Goal: Communication & Community: Participate in discussion

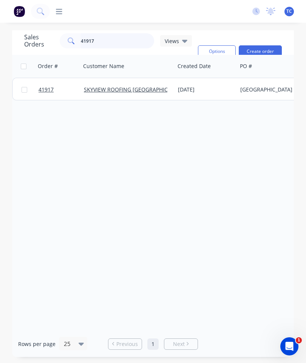
click at [114, 48] on input "41917" at bounding box center [118, 40] width 74 height 15
type input "4"
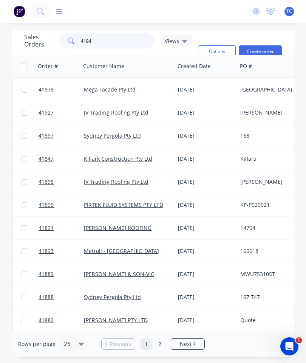
type input "41847"
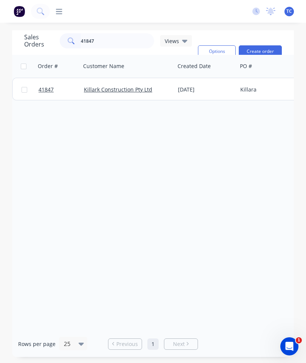
click at [48, 90] on span "41847" at bounding box center [46, 90] width 15 height 8
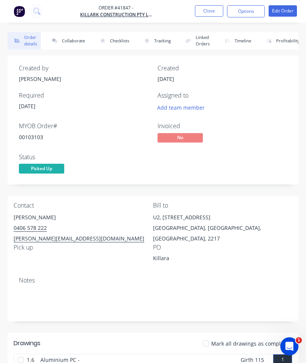
click at [68, 45] on button "Collaborate" at bounding box center [66, 40] width 43 height 17
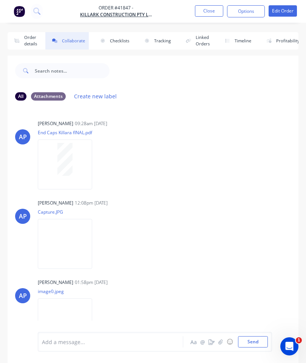
click at [219, 337] on button "button" at bounding box center [220, 341] width 9 height 9
click at [255, 339] on button "Send" at bounding box center [253, 341] width 30 height 11
click at [208, 9] on button "Close" at bounding box center [209, 10] width 28 height 11
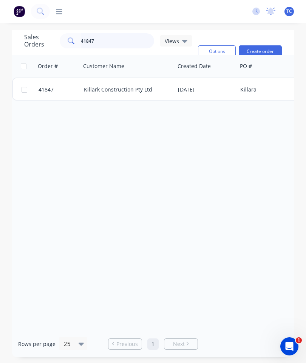
click at [140, 44] on input "41847" at bounding box center [118, 40] width 74 height 15
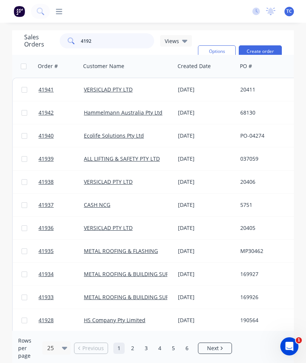
type input "41927"
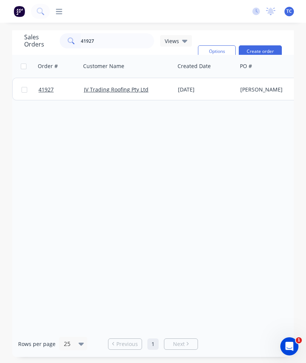
click at [46, 87] on span "41927" at bounding box center [46, 90] width 15 height 8
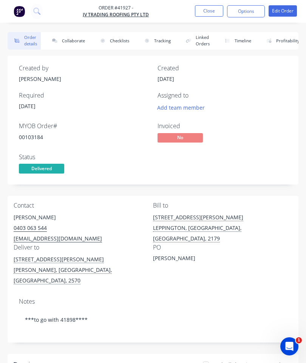
click at [68, 42] on button "Collaborate" at bounding box center [66, 40] width 43 height 17
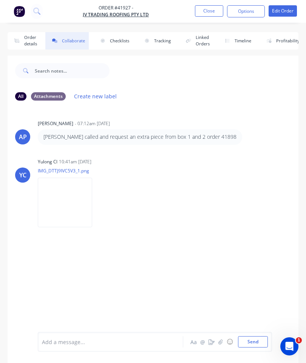
click at [224, 339] on button "button" at bounding box center [220, 341] width 9 height 9
click at [255, 332] on div at bounding box center [155, 316] width 226 height 39
click at [250, 336] on button "Send" at bounding box center [253, 341] width 30 height 11
click at [216, 13] on button "Close" at bounding box center [209, 10] width 28 height 11
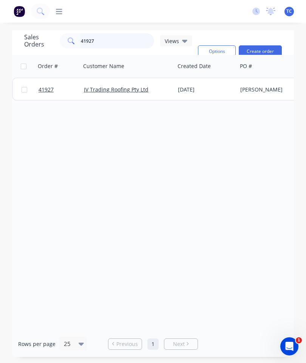
click at [110, 37] on input "41927" at bounding box center [118, 40] width 74 height 15
click at [119, 44] on input "41927" at bounding box center [118, 40] width 74 height 15
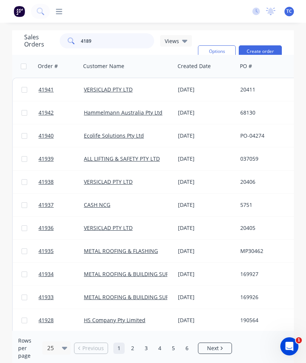
type input "41898"
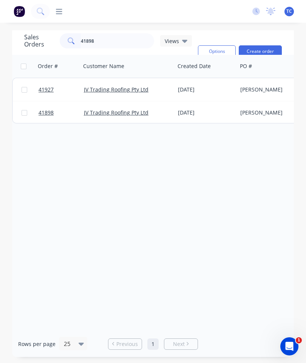
click at [44, 91] on span "41927" at bounding box center [46, 90] width 15 height 8
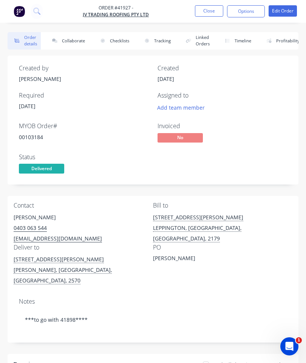
click at [71, 39] on button "Collaborate" at bounding box center [66, 40] width 43 height 17
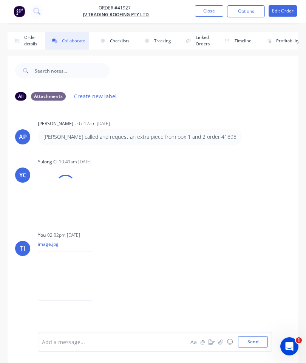
scroll to position [41, 0]
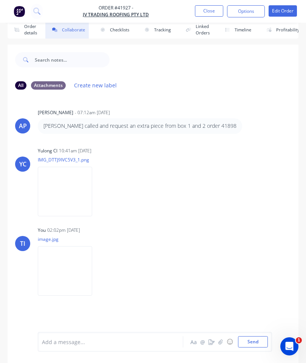
click at [206, 12] on button "Close" at bounding box center [209, 10] width 28 height 11
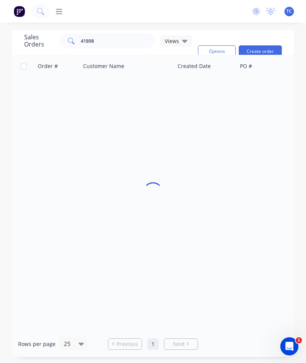
scroll to position [30, 0]
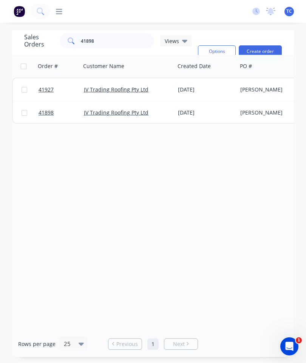
click at [46, 101] on link "41898" at bounding box center [61, 112] width 45 height 23
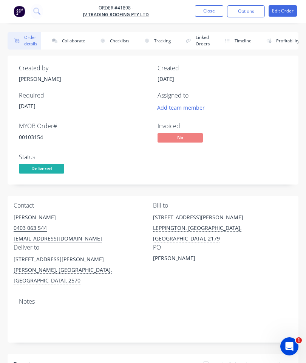
click at [69, 39] on button "Collaborate" at bounding box center [66, 40] width 43 height 17
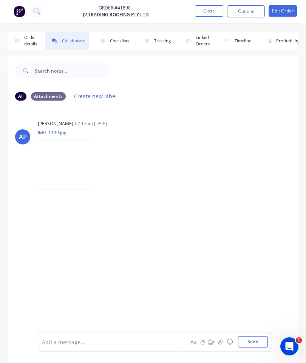
click at [225, 341] on button "☺" at bounding box center [229, 341] width 9 height 9
click at [217, 341] on button "button" at bounding box center [220, 341] width 9 height 9
click at [248, 340] on button "Send" at bounding box center [253, 341] width 30 height 11
click at [209, 12] on button "Close" at bounding box center [209, 10] width 28 height 11
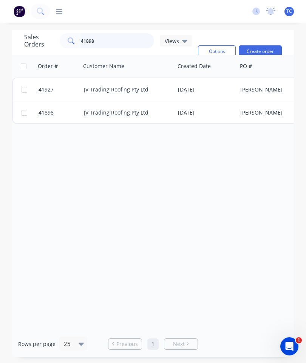
click at [134, 41] on input "41898" at bounding box center [118, 40] width 74 height 15
type input "4"
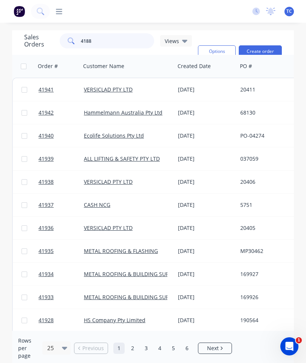
type input "41886"
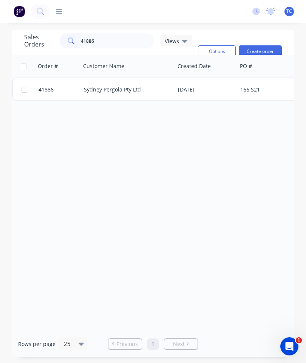
click at [48, 82] on link "41886" at bounding box center [61, 89] width 45 height 23
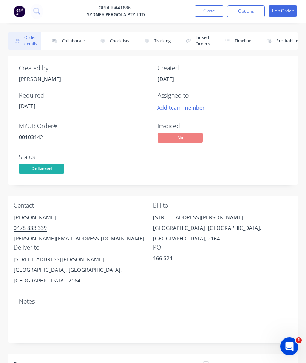
click at [66, 40] on button "Collaborate" at bounding box center [66, 40] width 43 height 17
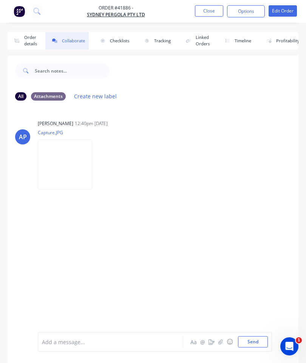
click at [224, 341] on button "button" at bounding box center [220, 341] width 9 height 9
click at [261, 341] on button "Send" at bounding box center [253, 341] width 30 height 11
click at [206, 14] on button "Close" at bounding box center [209, 10] width 28 height 11
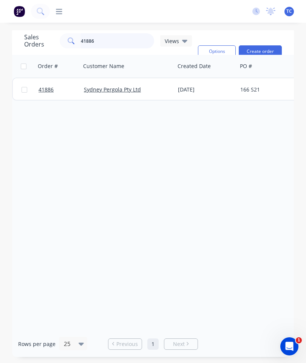
click at [141, 43] on input "41886" at bounding box center [118, 40] width 74 height 15
type input "41888"
click at [44, 94] on link "41888" at bounding box center [61, 89] width 45 height 23
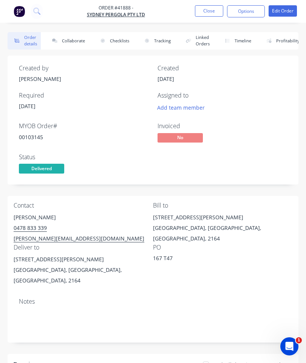
click at [78, 35] on button "Collaborate" at bounding box center [66, 40] width 43 height 17
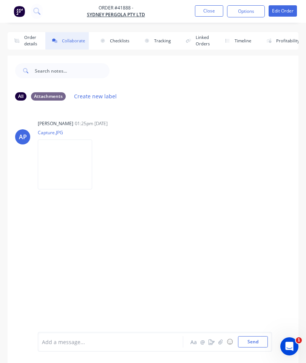
click at [225, 339] on button "button" at bounding box center [220, 341] width 9 height 9
click at [252, 344] on button "Send" at bounding box center [253, 341] width 30 height 11
click at [207, 15] on button "Close" at bounding box center [209, 10] width 28 height 11
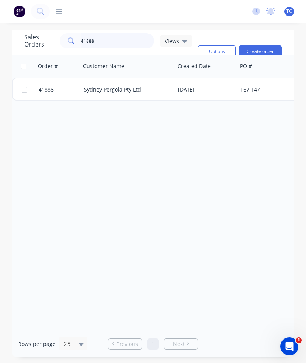
click at [116, 42] on input "41888" at bounding box center [118, 40] width 74 height 15
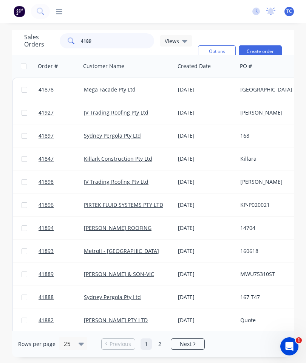
type input "41897"
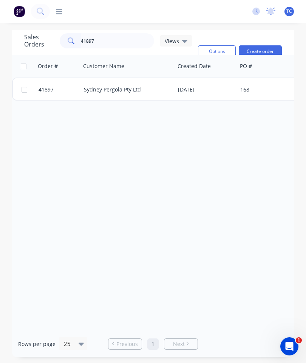
click at [46, 89] on span "41897" at bounding box center [46, 90] width 15 height 8
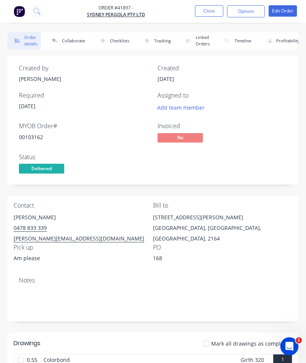
click at [73, 37] on button "Collaborate" at bounding box center [66, 40] width 43 height 17
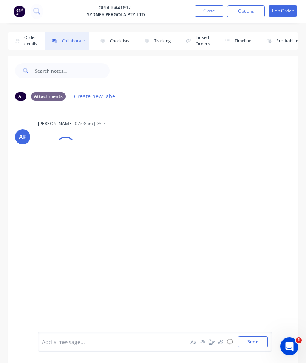
click at [220, 338] on button "button" at bounding box center [220, 341] width 9 height 9
click at [255, 337] on button "Send" at bounding box center [253, 341] width 30 height 11
click at [212, 10] on button "Close" at bounding box center [209, 10] width 28 height 11
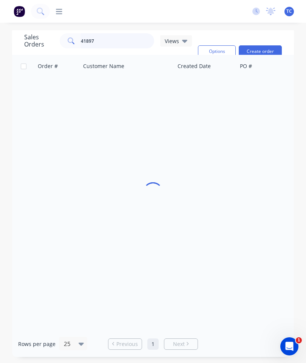
click at [109, 44] on input "41897" at bounding box center [118, 40] width 74 height 15
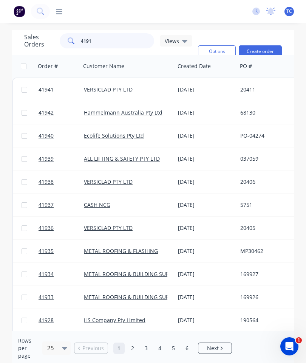
type input "41911"
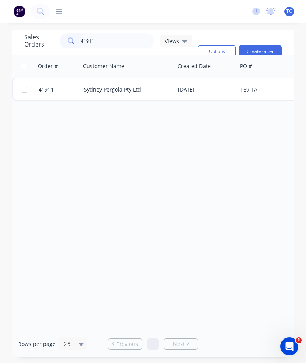
click at [50, 89] on span "41911" at bounding box center [46, 90] width 15 height 8
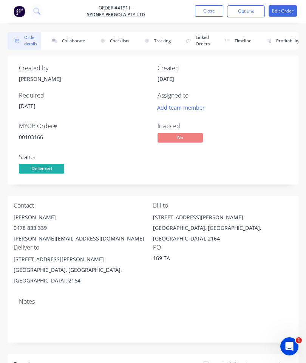
click at [71, 39] on button "Collaborate" at bounding box center [66, 40] width 43 height 17
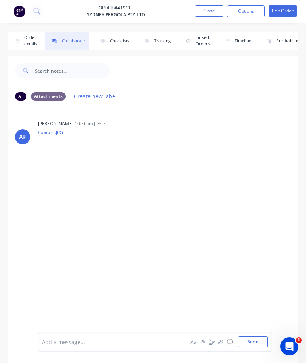
click at [219, 344] on icon "button" at bounding box center [220, 341] width 5 height 5
click at [255, 339] on button "Send" at bounding box center [253, 341] width 30 height 11
click at [208, 14] on button "Close" at bounding box center [209, 10] width 28 height 11
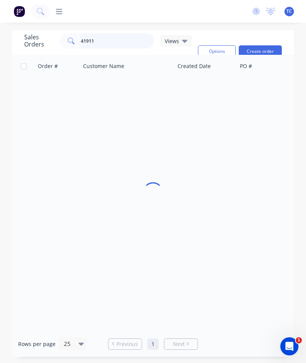
click at [122, 34] on input "41911" at bounding box center [118, 40] width 74 height 15
click at [124, 37] on input "41911" at bounding box center [118, 40] width 74 height 15
click at [115, 47] on input "41911" at bounding box center [118, 40] width 74 height 15
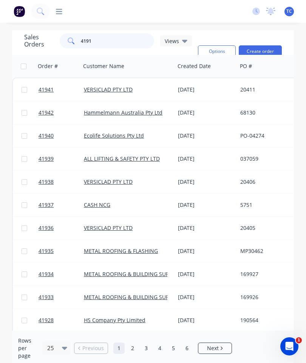
type input "41915"
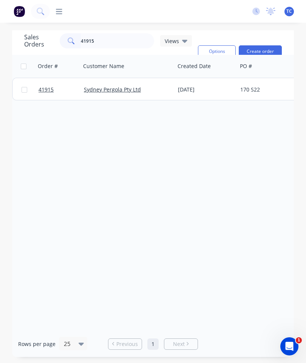
click at [43, 87] on span "41915" at bounding box center [46, 90] width 15 height 8
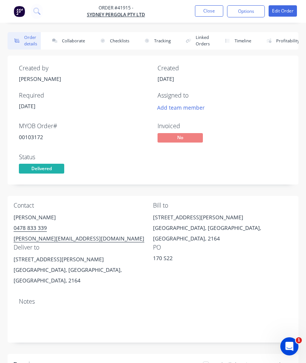
click at [72, 37] on button "Collaborate" at bounding box center [66, 40] width 43 height 17
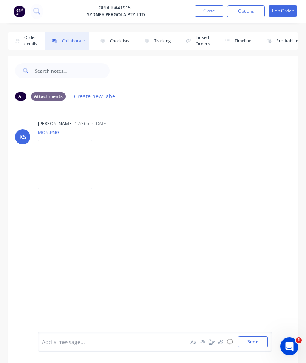
click at [220, 343] on icon "button" at bounding box center [220, 341] width 5 height 5
click at [252, 334] on div at bounding box center [155, 316] width 226 height 39
click at [258, 336] on button "Send" at bounding box center [253, 341] width 30 height 11
click at [209, 12] on button "Close" at bounding box center [209, 10] width 28 height 11
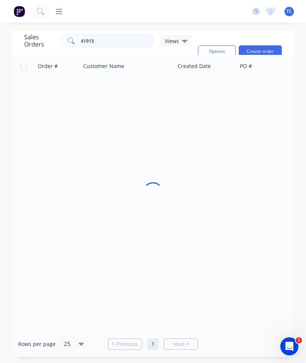
click at [119, 38] on input "41915" at bounding box center [118, 40] width 74 height 15
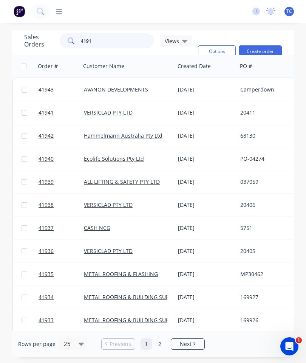
type input "41916"
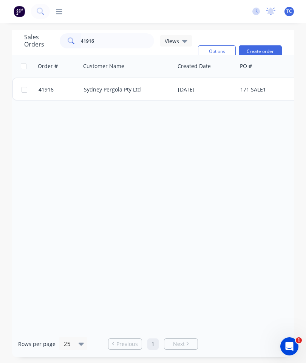
click at [48, 90] on span "41916" at bounding box center [46, 90] width 15 height 8
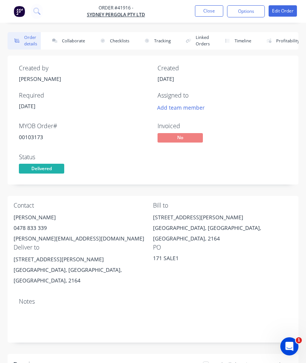
click at [76, 37] on button "Collaborate" at bounding box center [66, 40] width 43 height 17
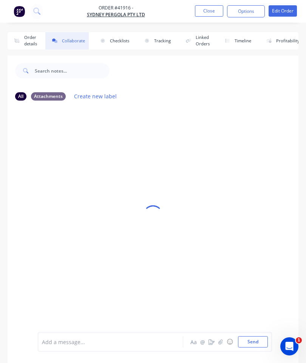
click at [224, 340] on button "button" at bounding box center [220, 341] width 9 height 9
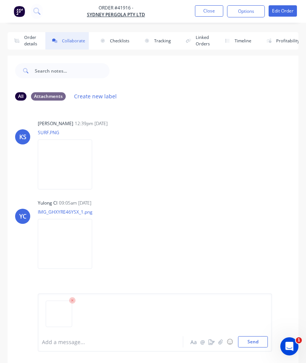
click at [257, 338] on button "Send" at bounding box center [253, 341] width 30 height 11
click at [209, 11] on button "Close" at bounding box center [209, 10] width 28 height 11
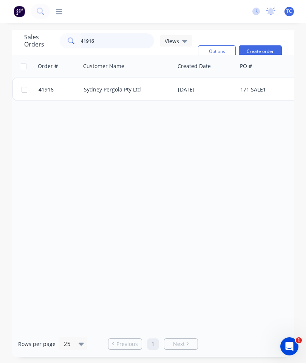
click at [130, 44] on input "41916" at bounding box center [118, 40] width 74 height 15
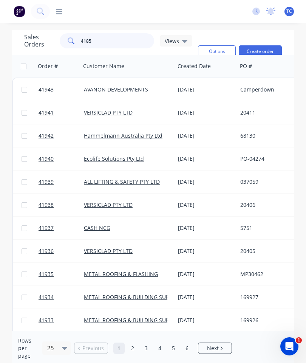
type input "41855"
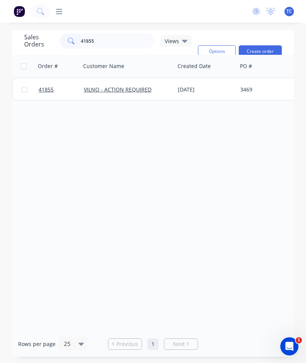
click at [46, 89] on span "41855" at bounding box center [46, 90] width 15 height 8
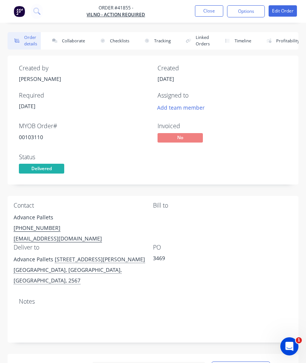
click at [77, 48] on button "Collaborate" at bounding box center [66, 40] width 43 height 17
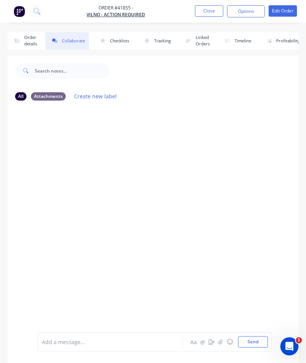
click at [224, 340] on button "button" at bounding box center [220, 341] width 9 height 9
click at [255, 338] on button "Send" at bounding box center [253, 341] width 30 height 11
click at [203, 16] on button "Close" at bounding box center [209, 10] width 28 height 11
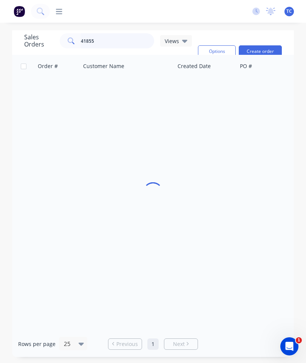
click at [105, 38] on input "41855" at bounding box center [118, 40] width 74 height 15
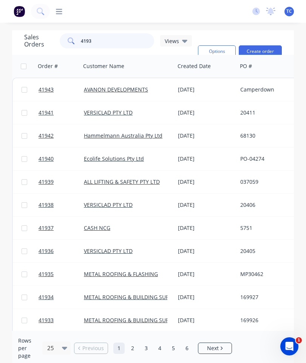
type input "41930"
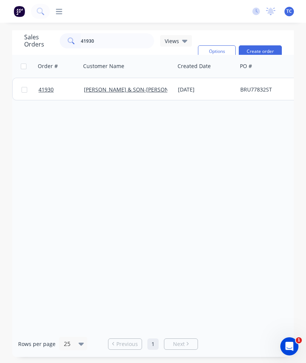
click at [42, 88] on span "41930" at bounding box center [46, 90] width 15 height 8
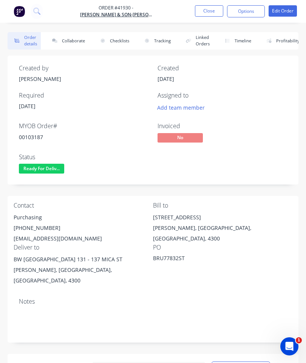
click at [62, 40] on button "Collaborate" at bounding box center [66, 40] width 43 height 17
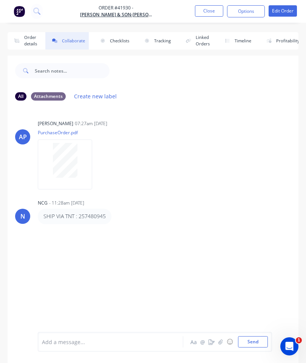
click at [221, 339] on icon "button" at bounding box center [220, 341] width 4 height 5
click at [251, 340] on button "Send" at bounding box center [253, 341] width 30 height 11
click at [207, 12] on button "Close" at bounding box center [209, 10] width 28 height 11
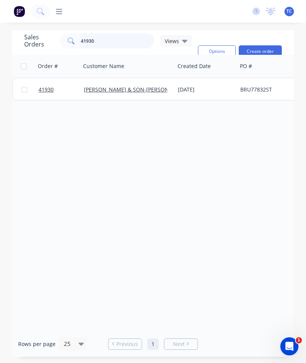
click at [102, 39] on input "41930" at bounding box center [118, 40] width 74 height 15
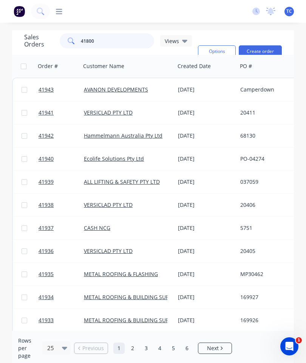
type input "41800"
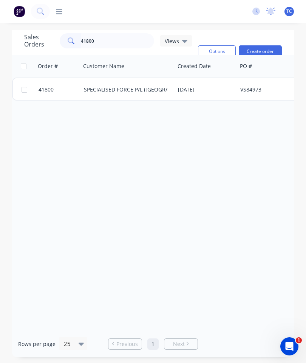
click at [44, 93] on span "41800" at bounding box center [46, 90] width 15 height 8
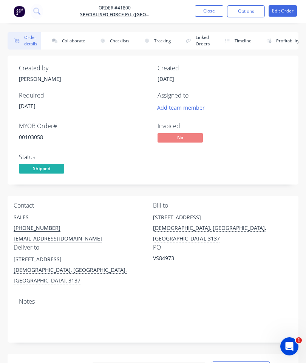
click at [74, 42] on button "Collaborate" at bounding box center [66, 40] width 43 height 17
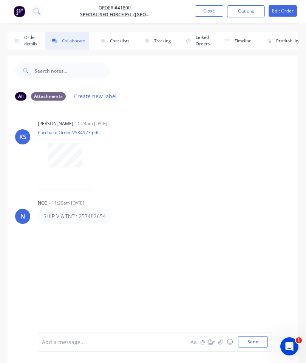
click at [218, 340] on button "button" at bounding box center [220, 341] width 9 height 9
click at [258, 347] on button "Send" at bounding box center [253, 341] width 30 height 11
click at [206, 10] on button "Close" at bounding box center [209, 10] width 28 height 11
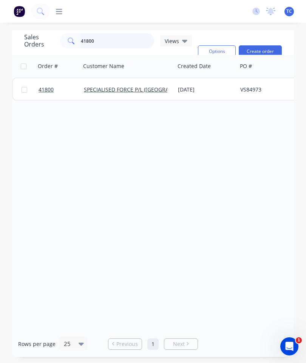
click at [96, 40] on input "41800" at bounding box center [118, 40] width 74 height 15
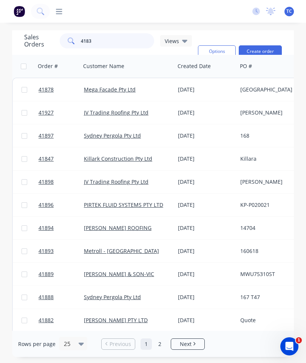
type input "41839"
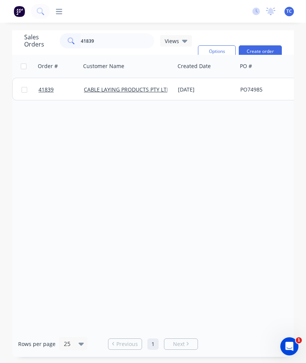
click at [43, 89] on span "41839" at bounding box center [46, 90] width 15 height 8
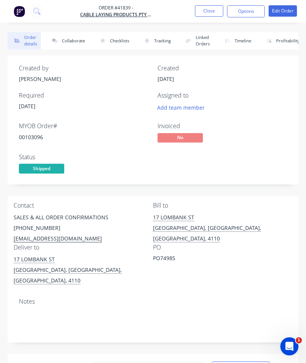
click at [63, 34] on button "Collaborate" at bounding box center [66, 40] width 43 height 17
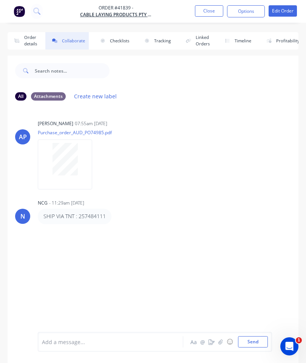
click at [220, 341] on icon "button" at bounding box center [220, 341] width 4 height 5
click at [243, 338] on button "Send" at bounding box center [253, 341] width 30 height 11
click at [205, 13] on button "Close" at bounding box center [209, 10] width 28 height 11
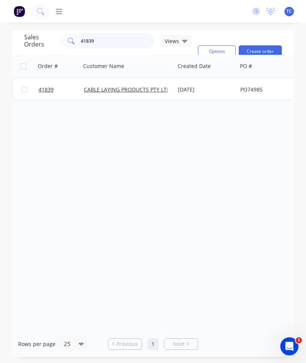
click at [109, 45] on input "41839" at bounding box center [118, 40] width 74 height 15
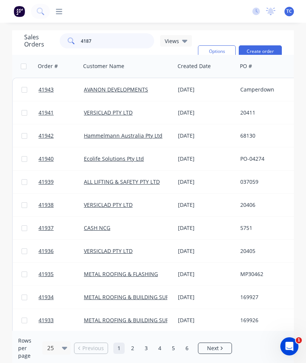
type input "41875"
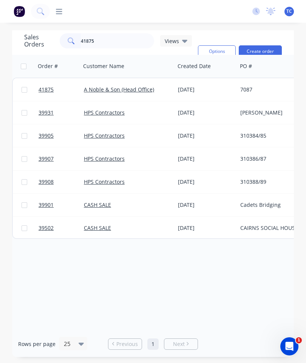
click at [49, 91] on span "41875" at bounding box center [46, 90] width 15 height 8
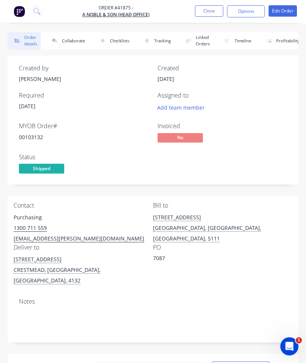
click at [73, 48] on button "Collaborate" at bounding box center [66, 40] width 43 height 17
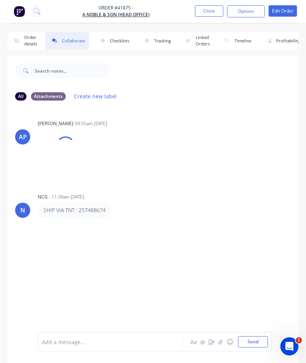
click at [222, 342] on icon "button" at bounding box center [220, 341] width 5 height 5
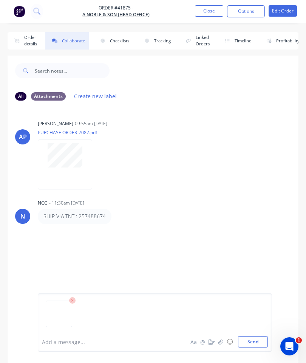
click at [258, 344] on button "Send" at bounding box center [253, 341] width 30 height 11
click at [207, 15] on button "Close" at bounding box center [209, 10] width 28 height 11
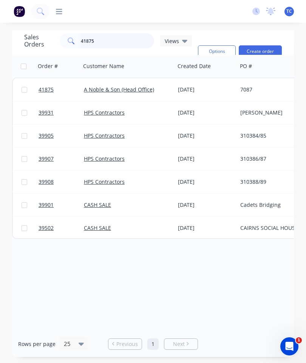
click at [102, 43] on input "41875" at bounding box center [118, 40] width 74 height 15
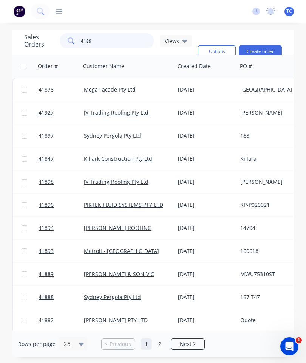
type input "41896"
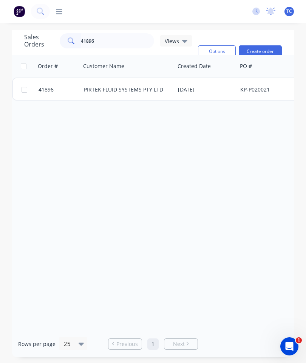
click at [48, 88] on span "41896" at bounding box center [46, 90] width 15 height 8
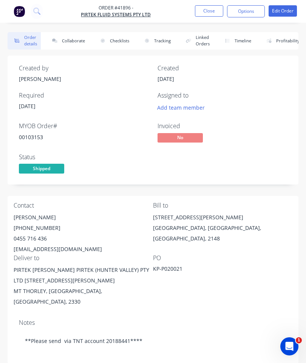
click at [69, 38] on button "Collaborate" at bounding box center [66, 40] width 43 height 17
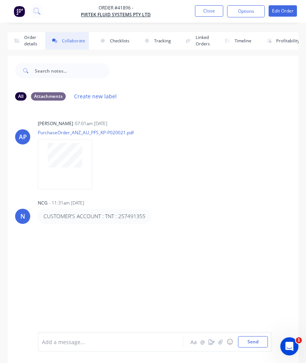
click at [218, 343] on button "button" at bounding box center [220, 341] width 9 height 9
click at [253, 337] on button "Send" at bounding box center [253, 341] width 30 height 11
click at [207, 16] on button "Close" at bounding box center [209, 10] width 28 height 11
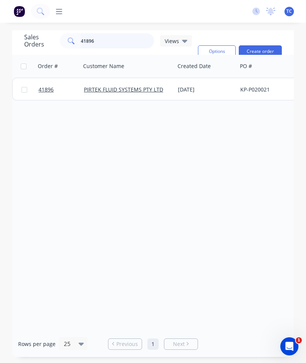
click at [100, 42] on input "41896" at bounding box center [118, 40] width 74 height 15
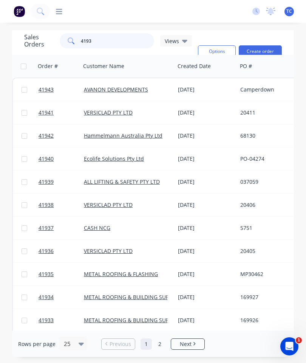
type input "41939"
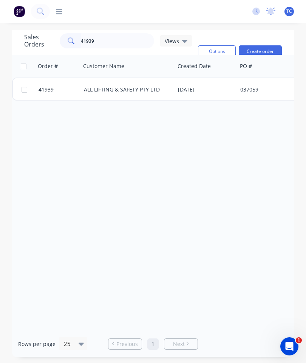
click at [42, 88] on span "41939" at bounding box center [46, 90] width 15 height 8
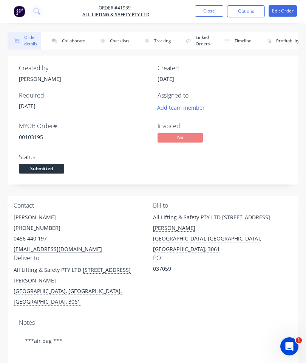
click at [59, 36] on button "Collaborate" at bounding box center [66, 40] width 43 height 17
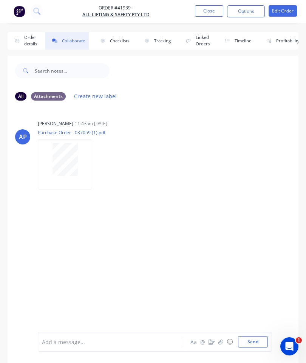
click at [213, 338] on button "button" at bounding box center [211, 341] width 9 height 9
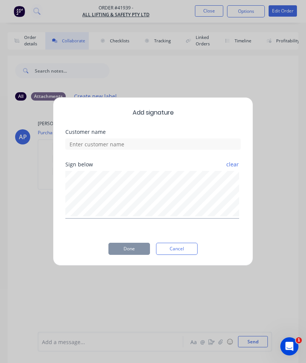
click at [176, 244] on button "Cancel" at bounding box center [177, 249] width 42 height 12
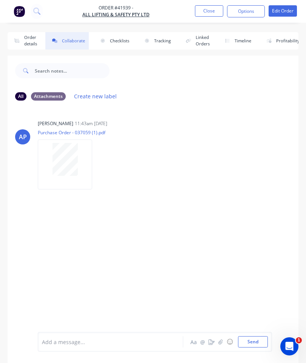
click at [220, 341] on icon "button" at bounding box center [220, 341] width 5 height 5
click at [245, 345] on button "Send" at bounding box center [253, 341] width 30 height 11
click at [208, 13] on button "Close" at bounding box center [209, 10] width 28 height 11
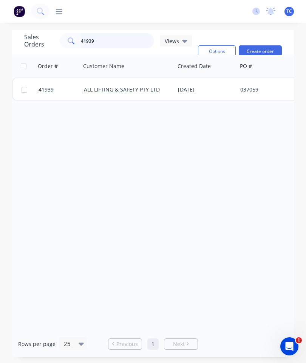
click at [129, 47] on input "41939" at bounding box center [118, 40] width 74 height 15
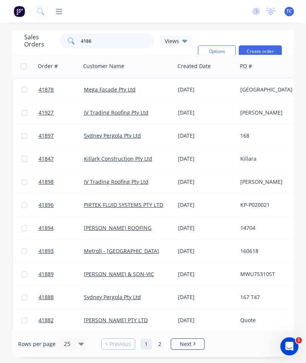
type input "41867"
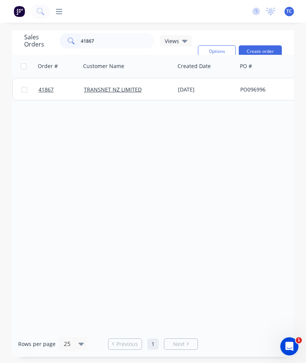
click at [40, 86] on link "41867" at bounding box center [61, 89] width 45 height 23
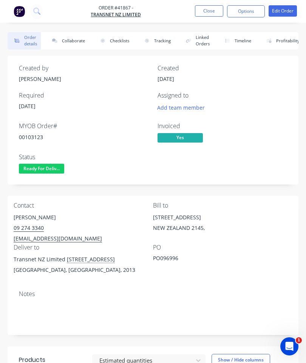
click at [66, 42] on button "Collaborate" at bounding box center [66, 40] width 43 height 17
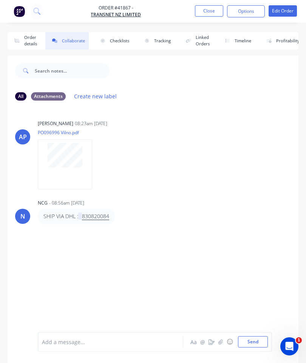
click at [218, 341] on button "button" at bounding box center [220, 341] width 9 height 9
click at [256, 338] on button "Send" at bounding box center [253, 341] width 30 height 11
click at [215, 7] on button "Close" at bounding box center [209, 10] width 28 height 11
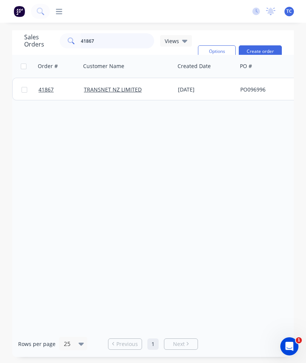
click at [103, 46] on input "41867" at bounding box center [118, 40] width 74 height 15
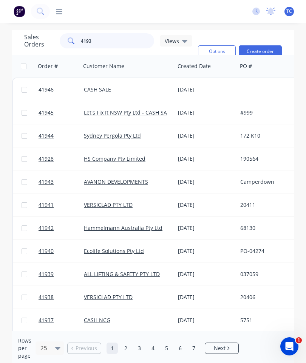
type input "41938"
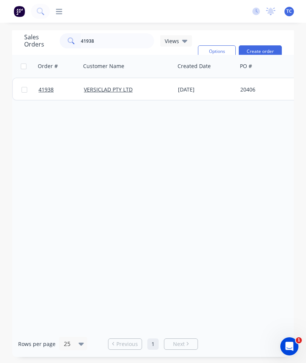
click at [46, 91] on span "41938" at bounding box center [46, 90] width 15 height 8
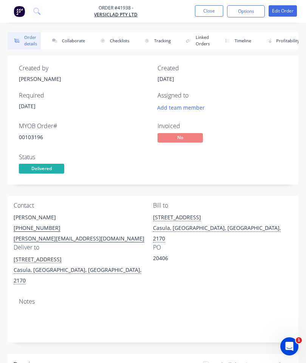
click at [66, 34] on button "Collaborate" at bounding box center [66, 40] width 43 height 17
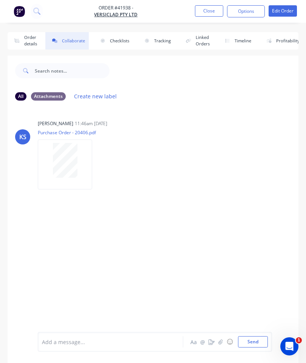
click at [216, 337] on button "button" at bounding box center [211, 341] width 9 height 9
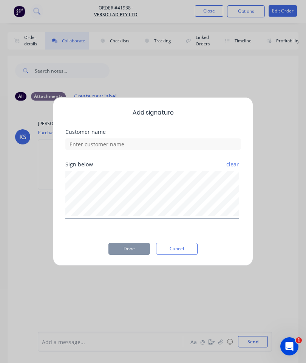
click at [182, 249] on button "Cancel" at bounding box center [177, 249] width 42 height 12
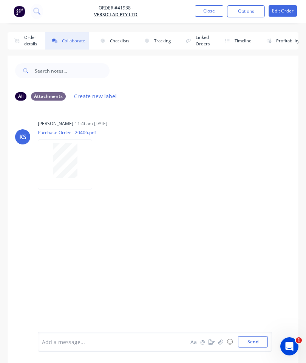
click at [221, 339] on icon "button" at bounding box center [220, 341] width 5 height 5
click at [258, 342] on button "Send" at bounding box center [253, 341] width 30 height 11
click at [211, 14] on button "Close" at bounding box center [209, 10] width 28 height 11
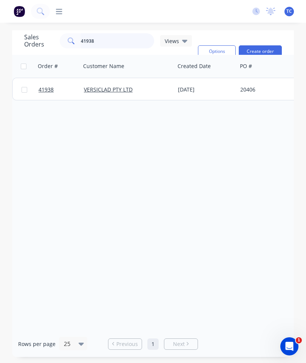
click at [119, 39] on input "41938" at bounding box center [118, 40] width 74 height 15
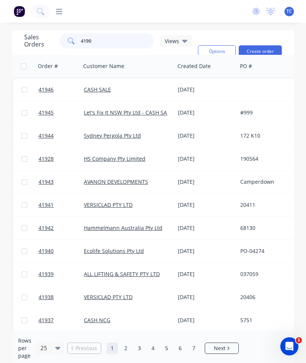
type input "41905"
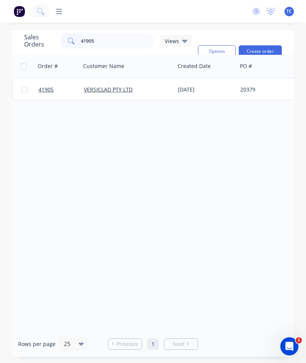
click at [46, 88] on span "41905" at bounding box center [46, 90] width 15 height 8
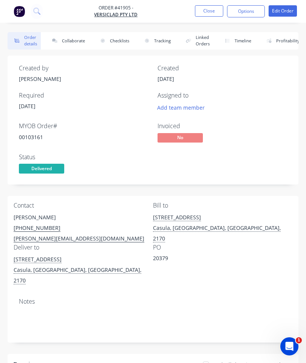
click at [66, 41] on button "Collaborate" at bounding box center [66, 40] width 43 height 17
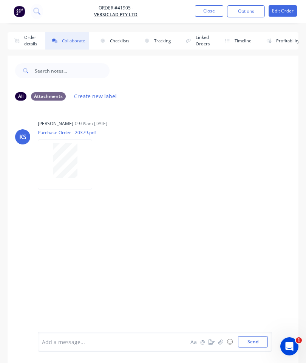
click at [224, 342] on button "button" at bounding box center [220, 341] width 9 height 9
click at [221, 343] on icon "button" at bounding box center [220, 341] width 5 height 5
click at [255, 342] on button "Send" at bounding box center [253, 341] width 30 height 11
click at [209, 15] on button "Close" at bounding box center [209, 10] width 28 height 11
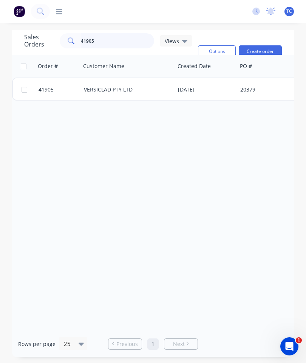
click at [118, 42] on input "41905" at bounding box center [118, 40] width 74 height 15
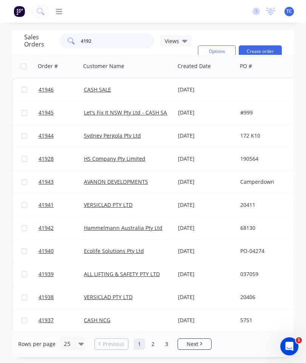
type input "41921"
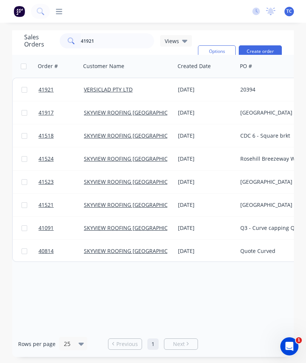
click at [46, 93] on link "41921" at bounding box center [61, 89] width 45 height 23
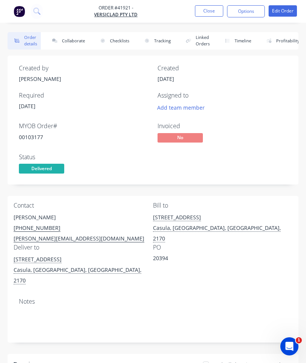
click at [68, 44] on button "Collaborate" at bounding box center [66, 40] width 43 height 17
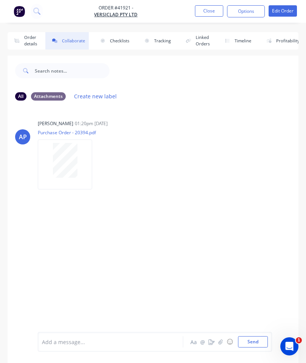
click at [225, 341] on button "button" at bounding box center [220, 341] width 9 height 9
click at [256, 342] on button "Send" at bounding box center [253, 341] width 30 height 11
click at [211, 12] on button "Close" at bounding box center [209, 10] width 28 height 11
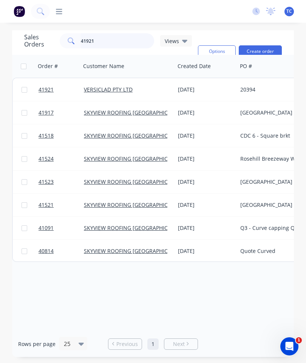
click at [119, 41] on input "41921" at bounding box center [118, 40] width 74 height 15
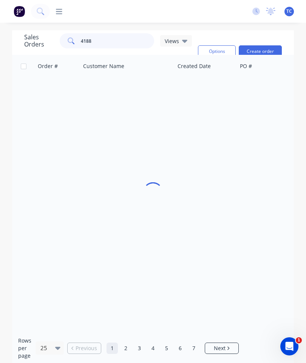
type input "41883"
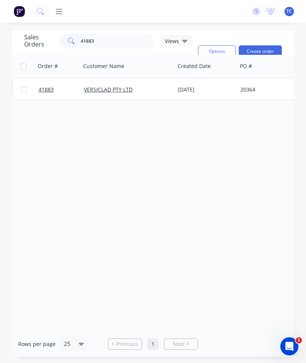
click at [45, 91] on span "41883" at bounding box center [46, 90] width 15 height 8
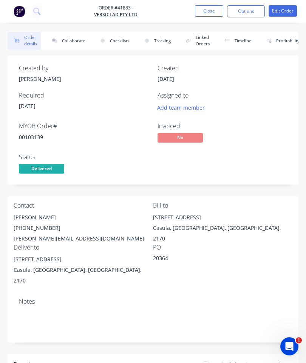
click at [75, 43] on button "Collaborate" at bounding box center [66, 40] width 43 height 17
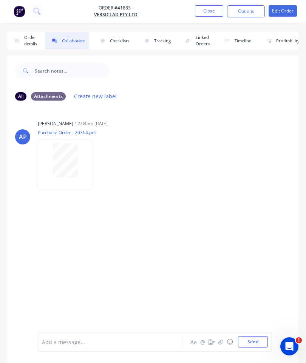
click at [218, 340] on button "button" at bounding box center [220, 341] width 9 height 9
click at [258, 341] on button "Send" at bounding box center [253, 341] width 30 height 11
click at [215, 8] on button "Close" at bounding box center [209, 10] width 28 height 11
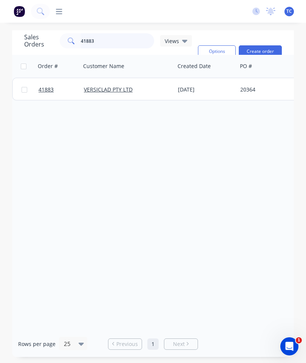
click at [100, 41] on input "41883" at bounding box center [118, 40] width 74 height 15
type input "41906"
click at [44, 91] on span "41906" at bounding box center [46, 90] width 15 height 8
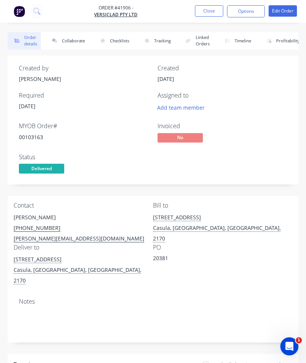
click at [68, 39] on button "Collaborate" at bounding box center [66, 40] width 43 height 17
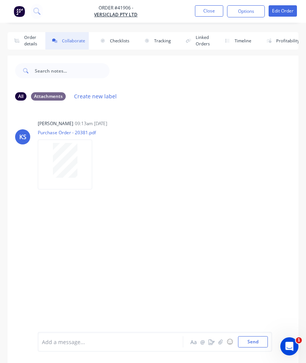
click at [223, 343] on icon "button" at bounding box center [220, 341] width 5 height 5
click at [254, 344] on button "Send" at bounding box center [253, 341] width 30 height 11
click at [214, 13] on button "Close" at bounding box center [209, 10] width 28 height 11
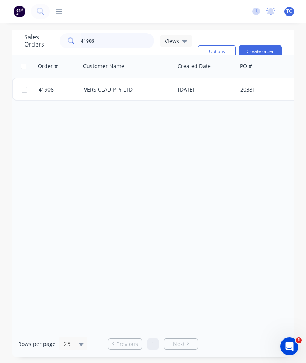
click at [102, 46] on input "41906" at bounding box center [118, 40] width 74 height 15
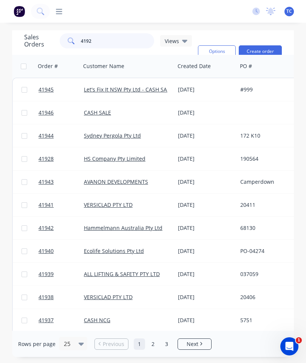
type input "41922"
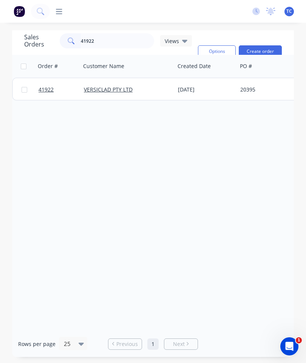
click at [49, 88] on span "41922" at bounding box center [46, 90] width 15 height 8
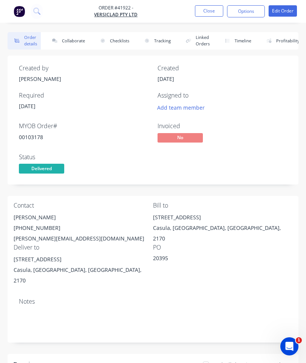
click at [69, 44] on button "Collaborate" at bounding box center [66, 40] width 43 height 17
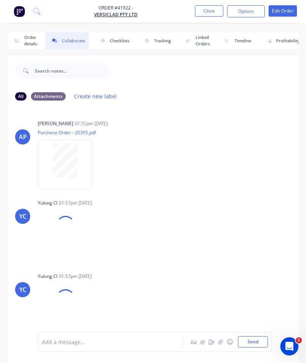
click at [216, 338] on button "button" at bounding box center [220, 341] width 9 height 9
click at [253, 341] on button "Send" at bounding box center [253, 341] width 30 height 11
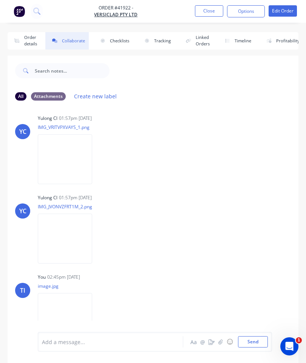
scroll to position [84, 0]
click at [209, 12] on button "Close" at bounding box center [209, 10] width 28 height 11
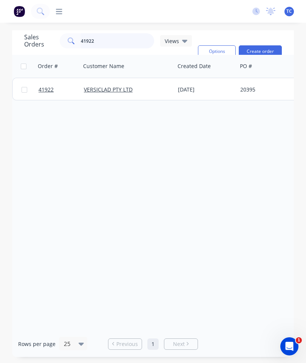
click at [108, 40] on input "41922" at bounding box center [118, 40] width 74 height 15
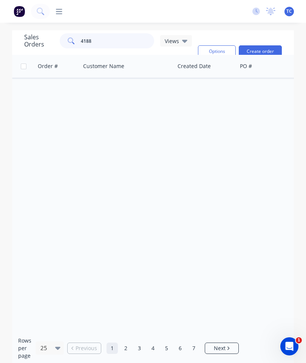
type input "41884"
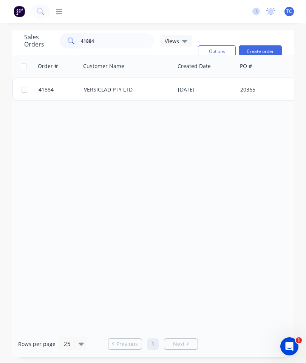
click at [46, 90] on span "41884" at bounding box center [46, 90] width 15 height 8
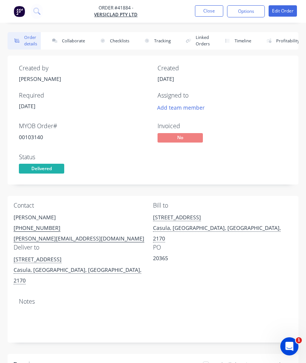
click at [74, 39] on button "Collaborate" at bounding box center [66, 40] width 43 height 17
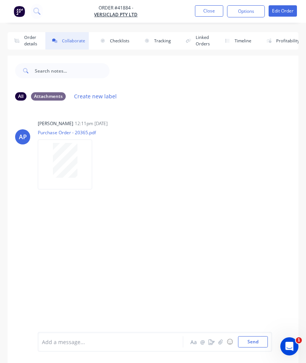
click at [219, 342] on icon "button" at bounding box center [220, 341] width 5 height 5
click at [252, 339] on button "Send" at bounding box center [253, 341] width 30 height 11
